Goal: Information Seeking & Learning: Learn about a topic

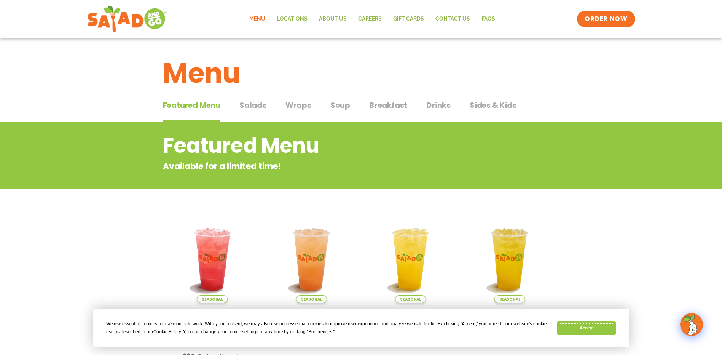
click at [582, 325] on button "Accept" at bounding box center [586, 327] width 59 height 13
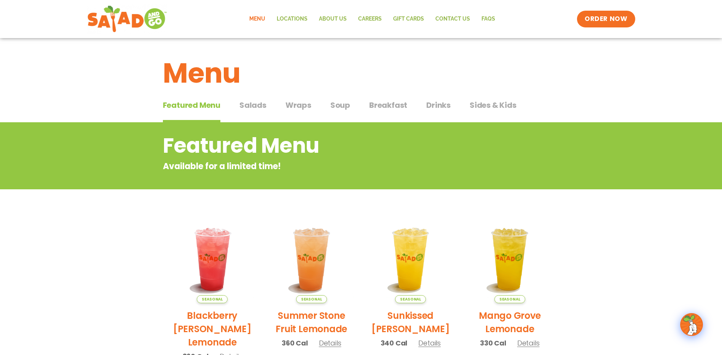
click at [448, 102] on span "Drinks" at bounding box center [438, 104] width 24 height 11
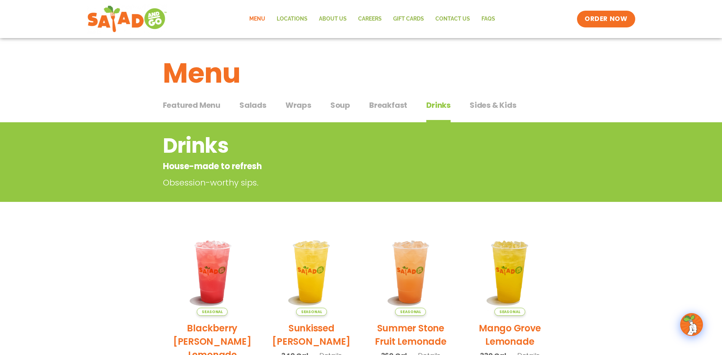
drag, startPoint x: 420, startPoint y: 113, endPoint x: 424, endPoint y: 111, distance: 4.3
click at [420, 113] on div "Featured Menu Featured Menu Salads Salads Wraps Wraps Soup Soup Breakfast Break…" at bounding box center [361, 110] width 396 height 26
click at [453, 106] on div "Featured Menu Featured Menu Salads Salads Wraps Wraps Soup Soup Breakfast Break…" at bounding box center [361, 110] width 396 height 26
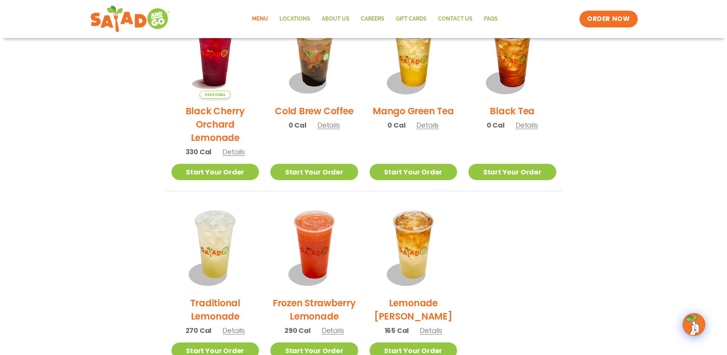
scroll to position [456, 0]
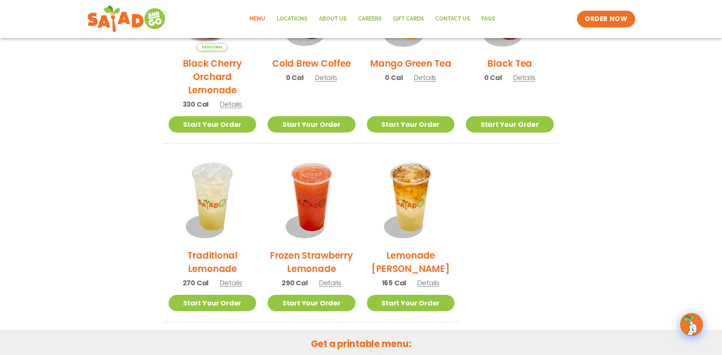
click at [225, 285] on span "Details" at bounding box center [230, 283] width 22 height 10
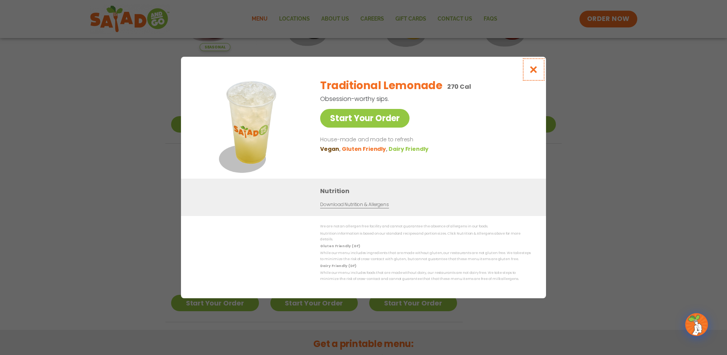
click at [533, 72] on icon "Close modal" at bounding box center [534, 69] width 10 height 8
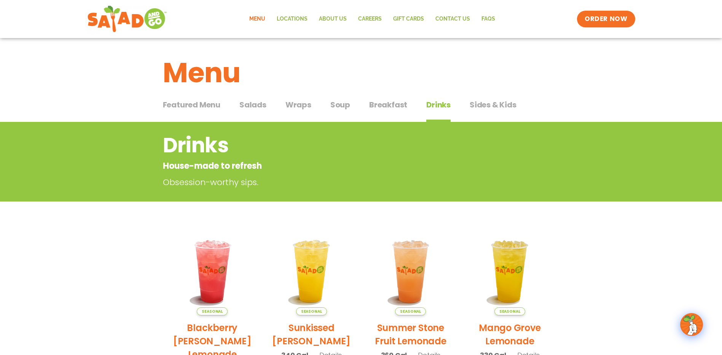
scroll to position [0, 0]
click at [202, 108] on span "Featured Menu" at bounding box center [191, 104] width 57 height 11
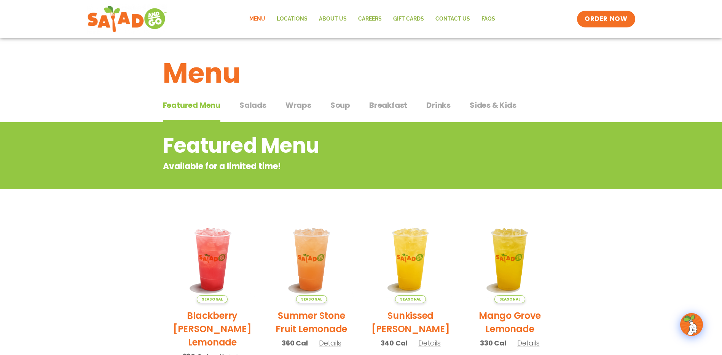
click at [261, 106] on span "Salads" at bounding box center [252, 104] width 27 height 11
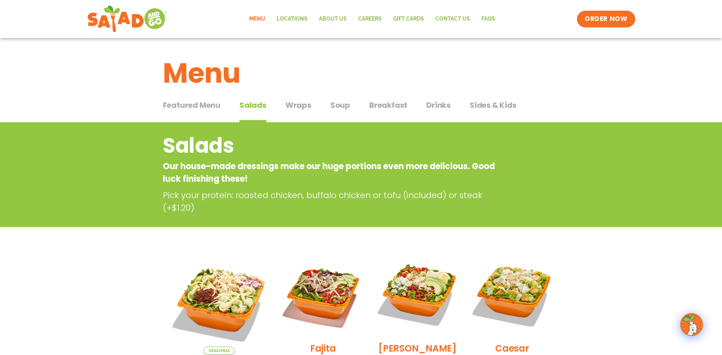
click at [307, 105] on span "Wraps" at bounding box center [298, 104] width 26 height 11
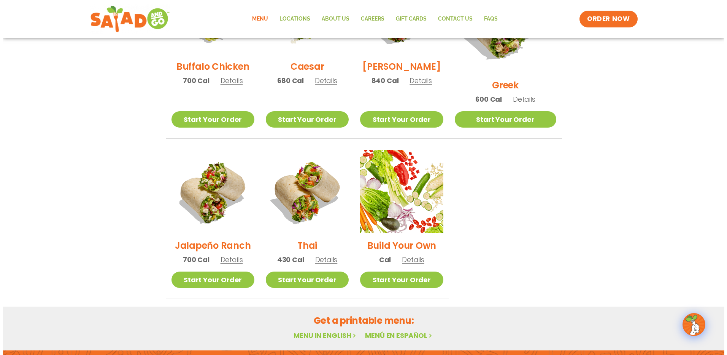
scroll to position [456, 0]
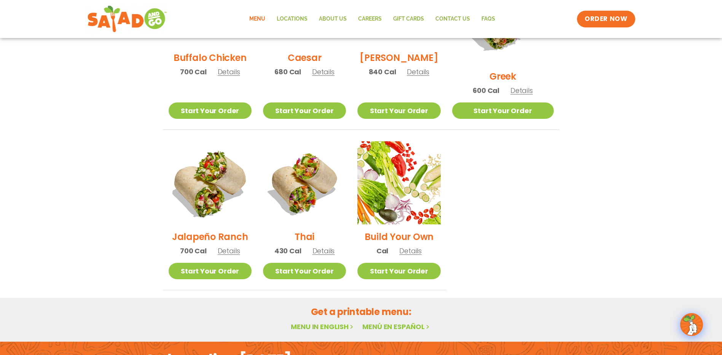
click at [213, 191] on img at bounding box center [209, 182] width 97 height 97
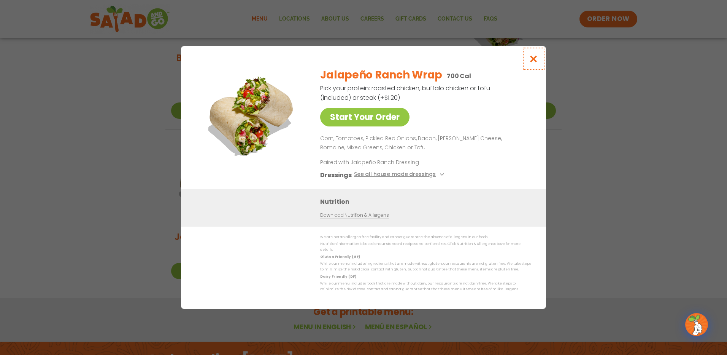
click at [534, 60] on icon "Close modal" at bounding box center [534, 59] width 10 height 8
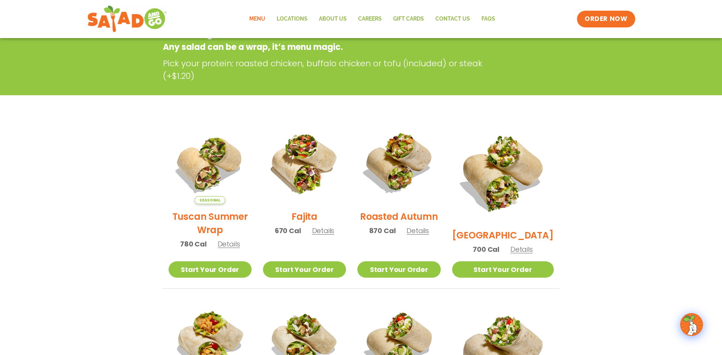
scroll to position [118, 0]
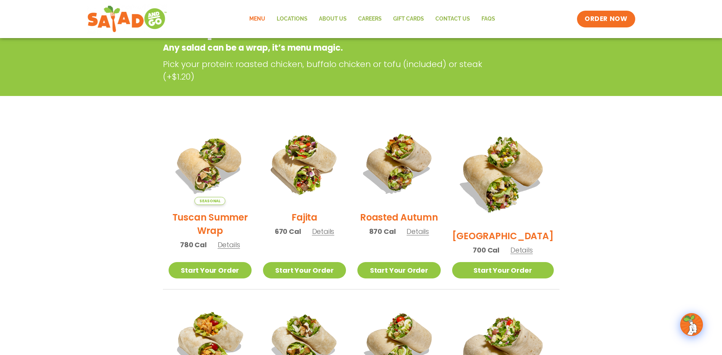
click at [258, 21] on link "Menu" at bounding box center [256, 18] width 27 height 17
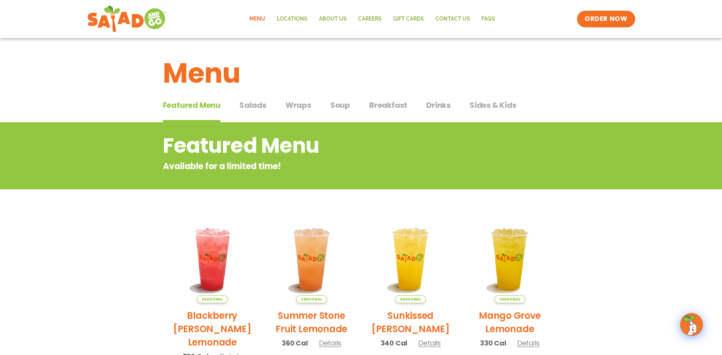
click at [257, 105] on span "Salads" at bounding box center [252, 104] width 27 height 11
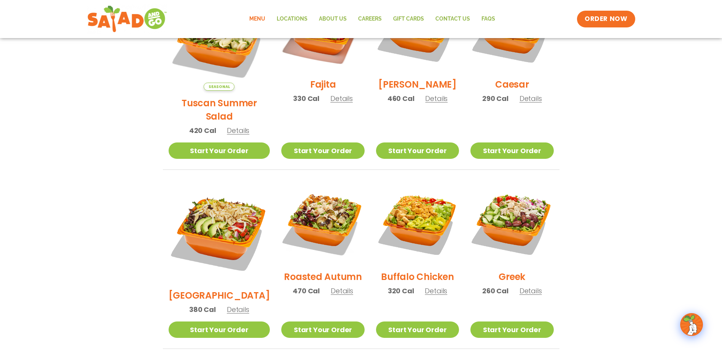
scroll to position [228, 0]
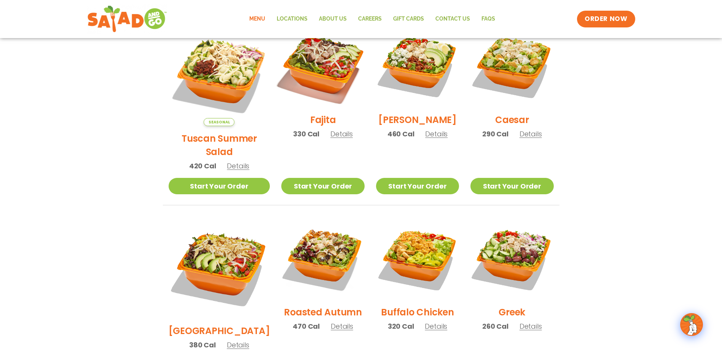
click at [300, 62] on img at bounding box center [322, 65] width 97 height 97
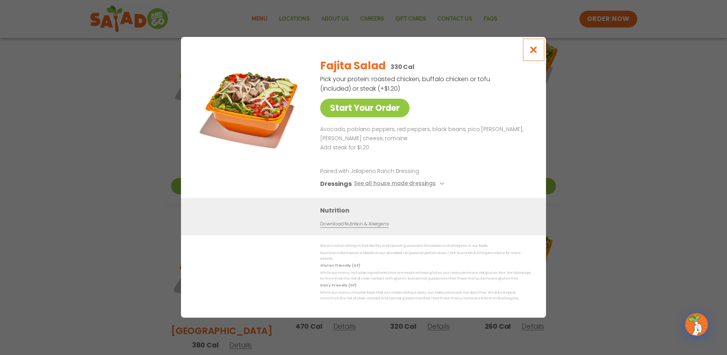
click at [537, 52] on icon "Close modal" at bounding box center [534, 50] width 10 height 8
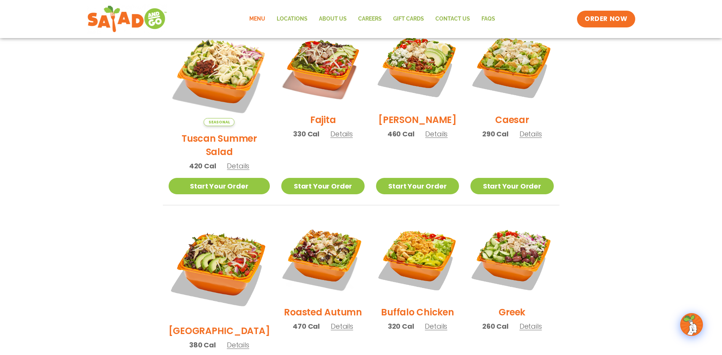
click at [227, 161] on span "Details" at bounding box center [238, 166] width 22 height 10
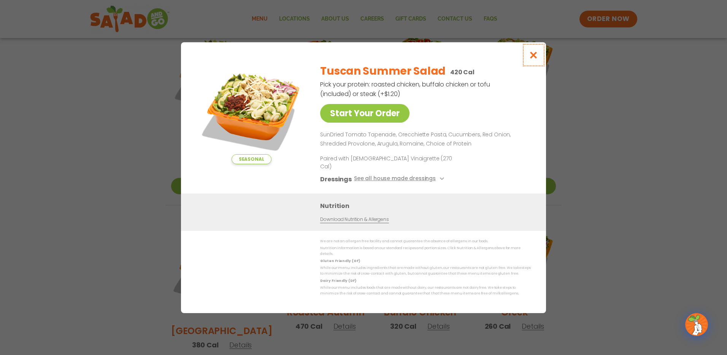
click at [537, 56] on button "Close modal" at bounding box center [533, 54] width 25 height 25
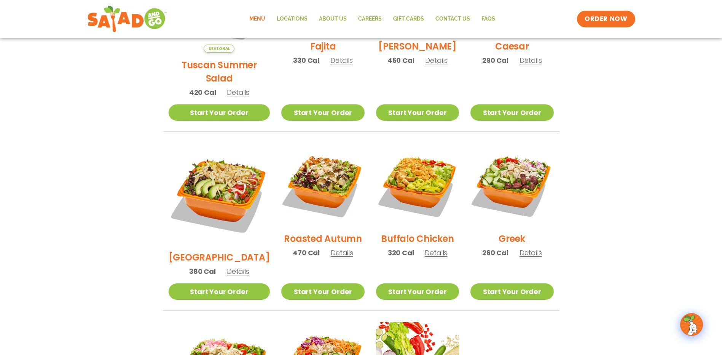
scroll to position [304, 0]
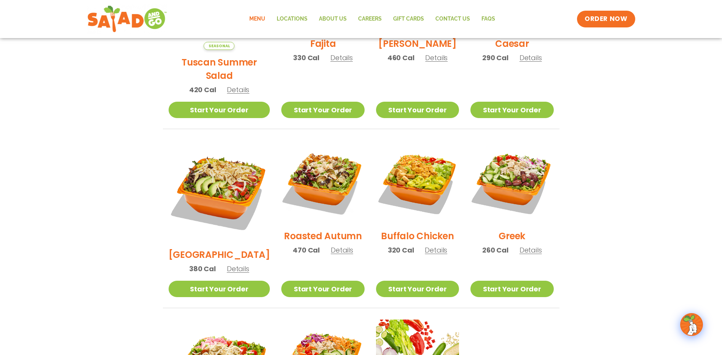
click at [427, 230] on h2 "Buffalo Chicken" at bounding box center [417, 235] width 73 height 13
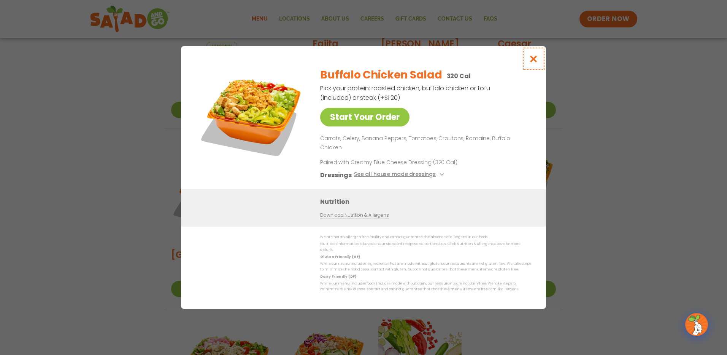
click at [536, 63] on icon "Close modal" at bounding box center [534, 59] width 10 height 8
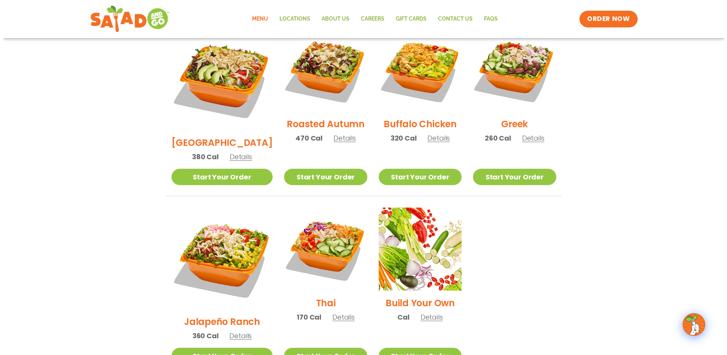
scroll to position [418, 0]
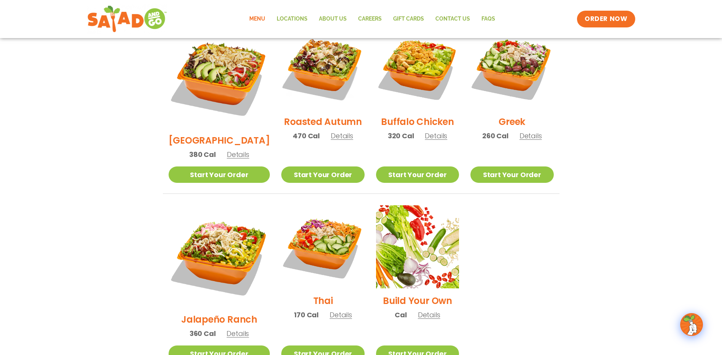
click at [212, 312] on h2 "Jalapeño Ranch" at bounding box center [219, 318] width 76 height 13
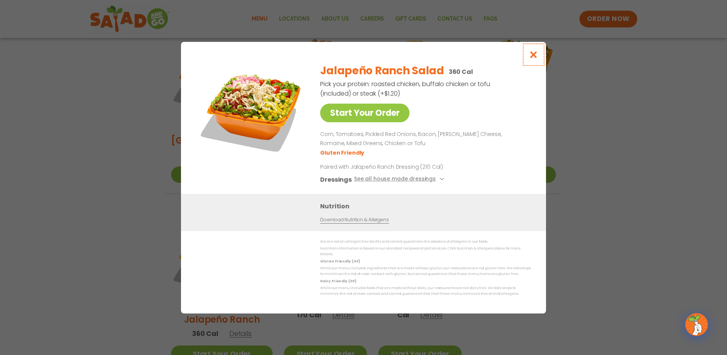
click at [534, 58] on icon "Close modal" at bounding box center [534, 55] width 10 height 8
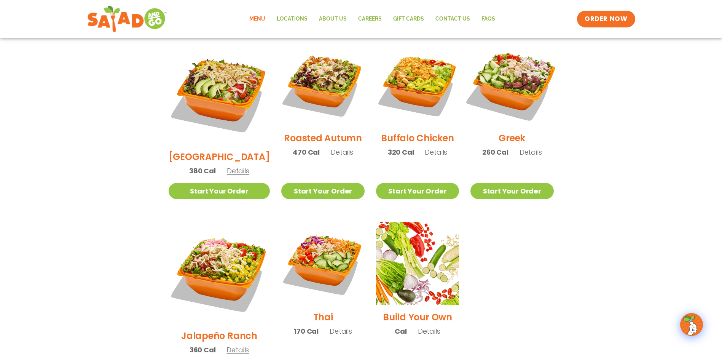
scroll to position [397, 0]
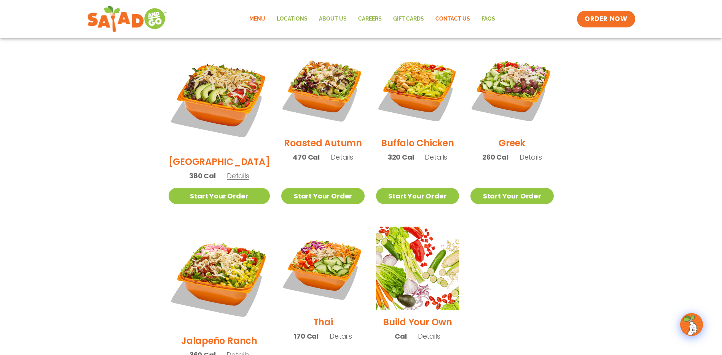
click at [447, 16] on link "Contact Us" at bounding box center [452, 18] width 46 height 17
